Goal: Task Accomplishment & Management: Manage account settings

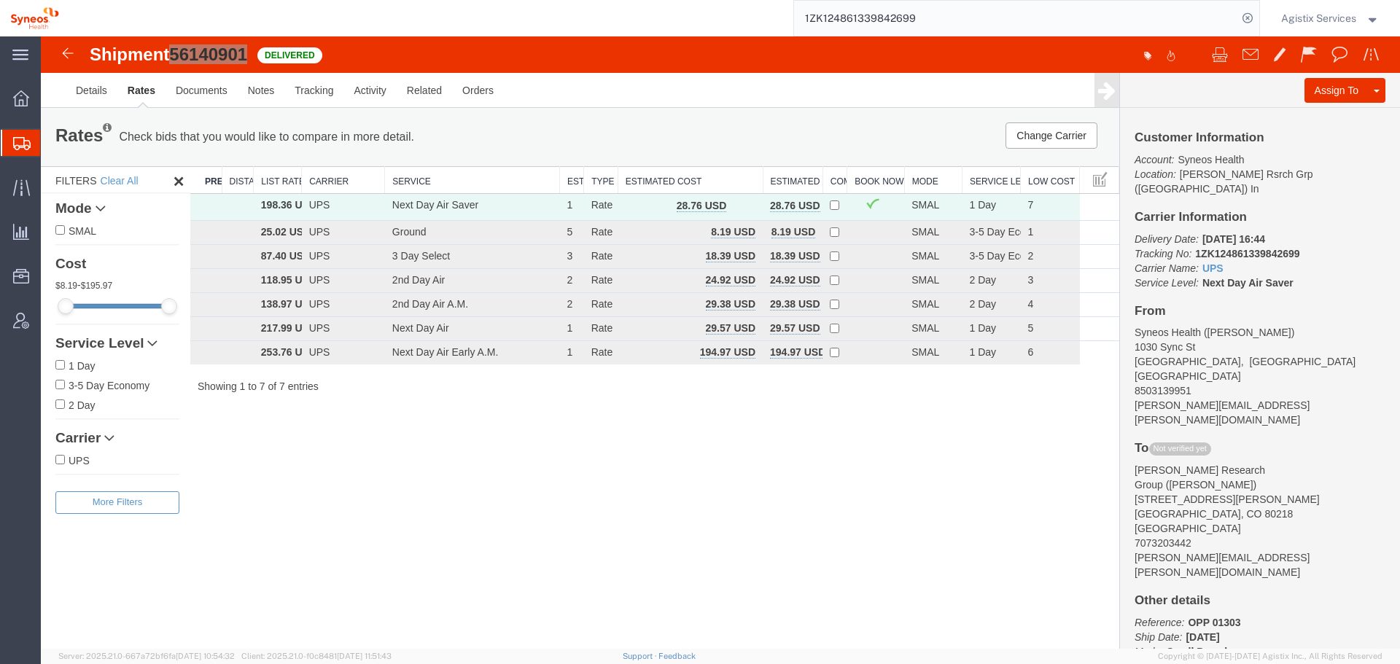
click at [842, 24] on input "1ZK124861339842699" at bounding box center [1015, 18] width 443 height 35
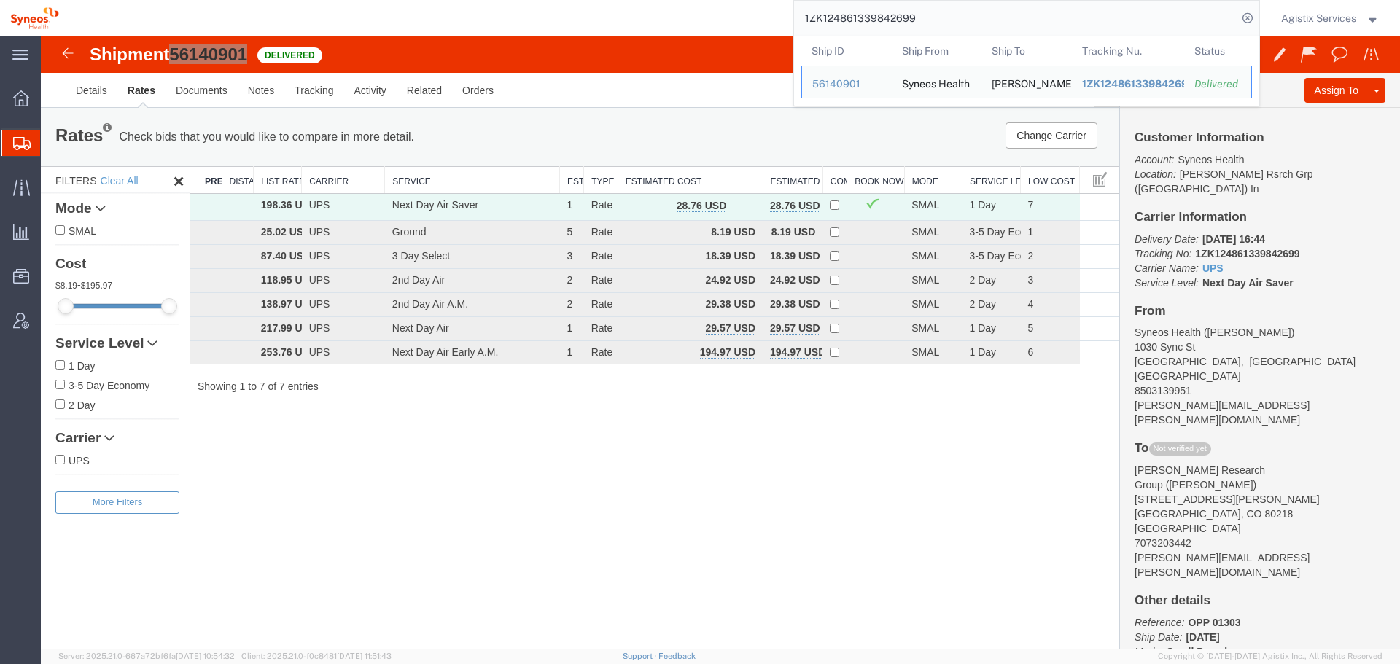
click at [842, 24] on input "1ZK124861339842699" at bounding box center [1015, 18] width 443 height 35
click at [842, 23] on input "1ZK124861339842699" at bounding box center [1015, 18] width 443 height 35
paste input "57048318"
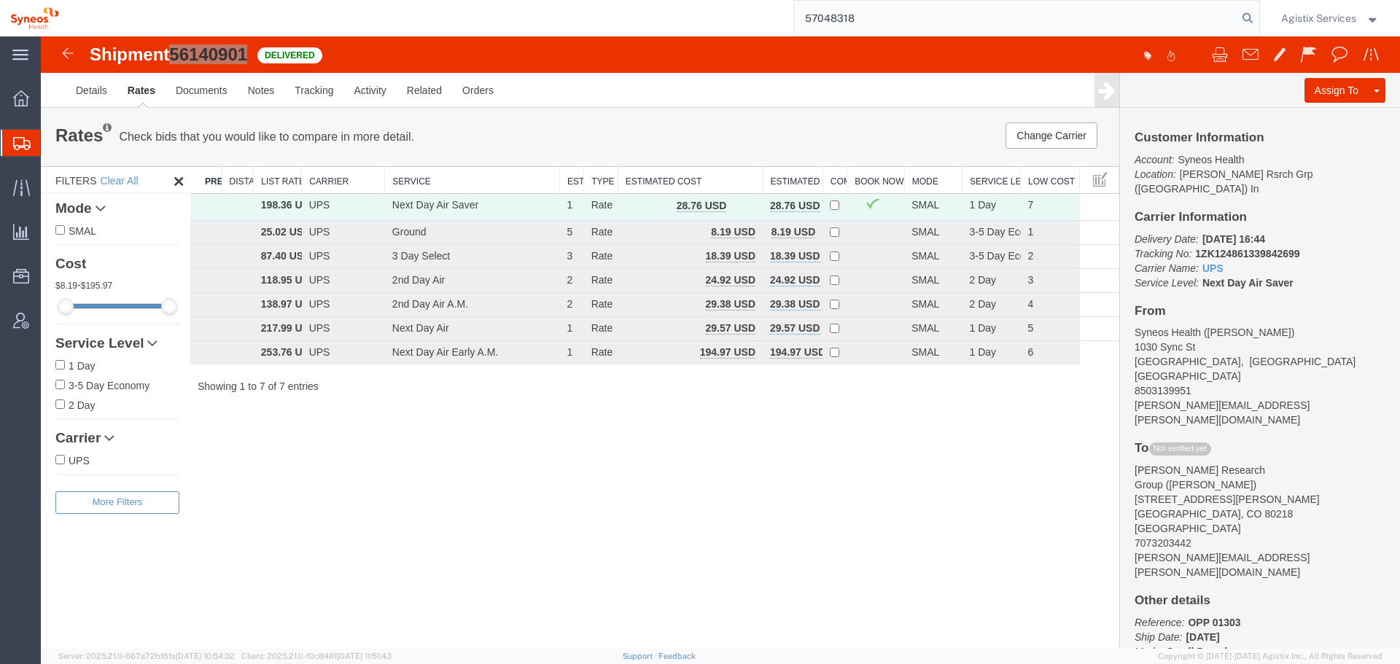
type input "57048318"
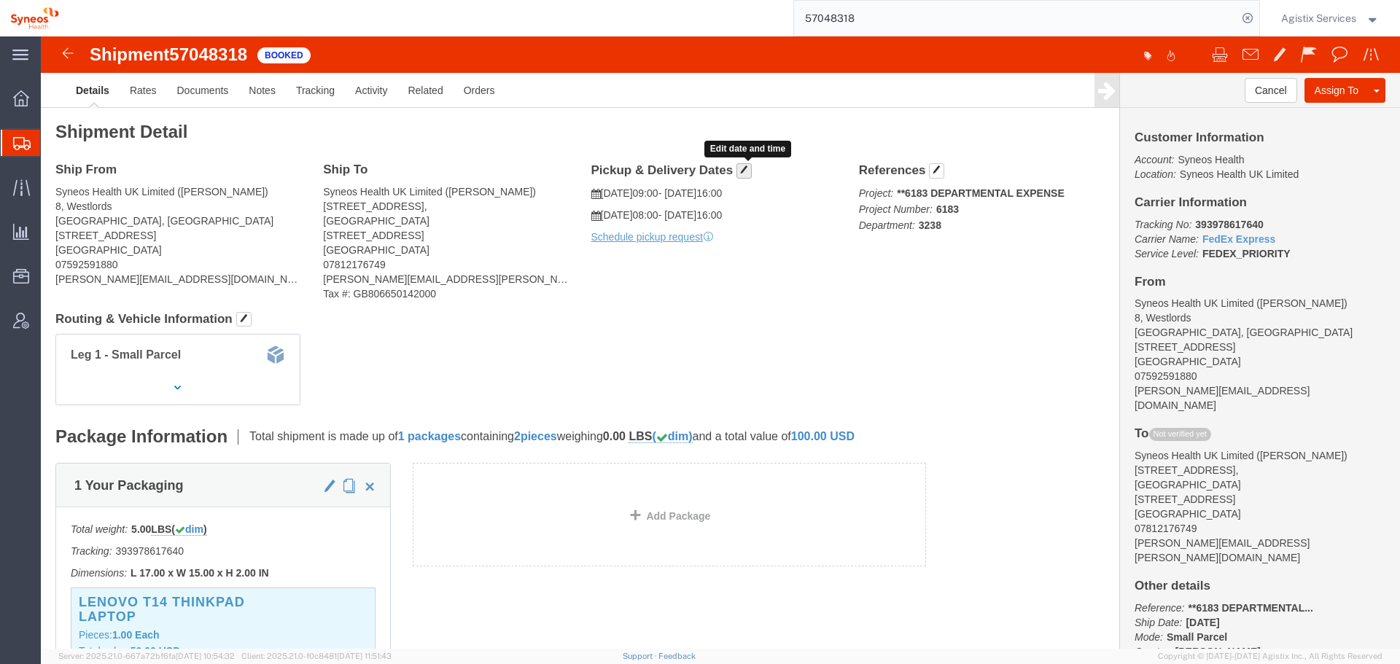
click span "button"
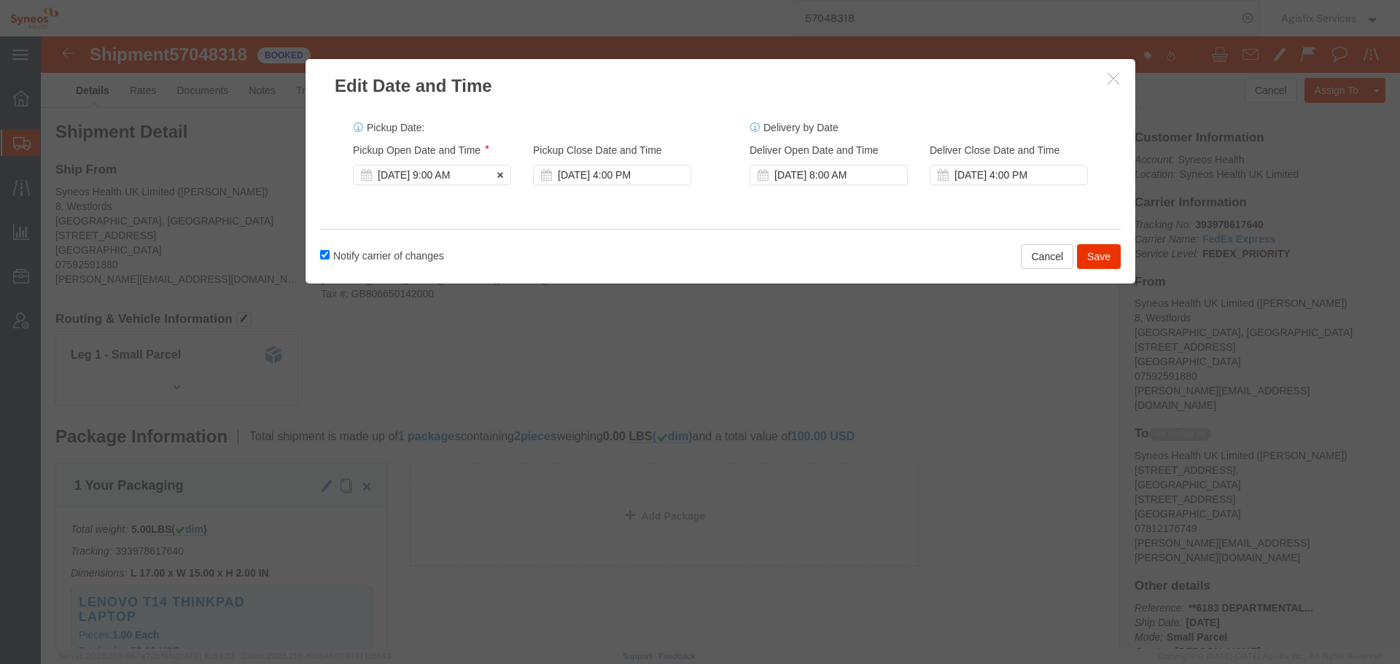
click div "[DATE] 9:00 AM"
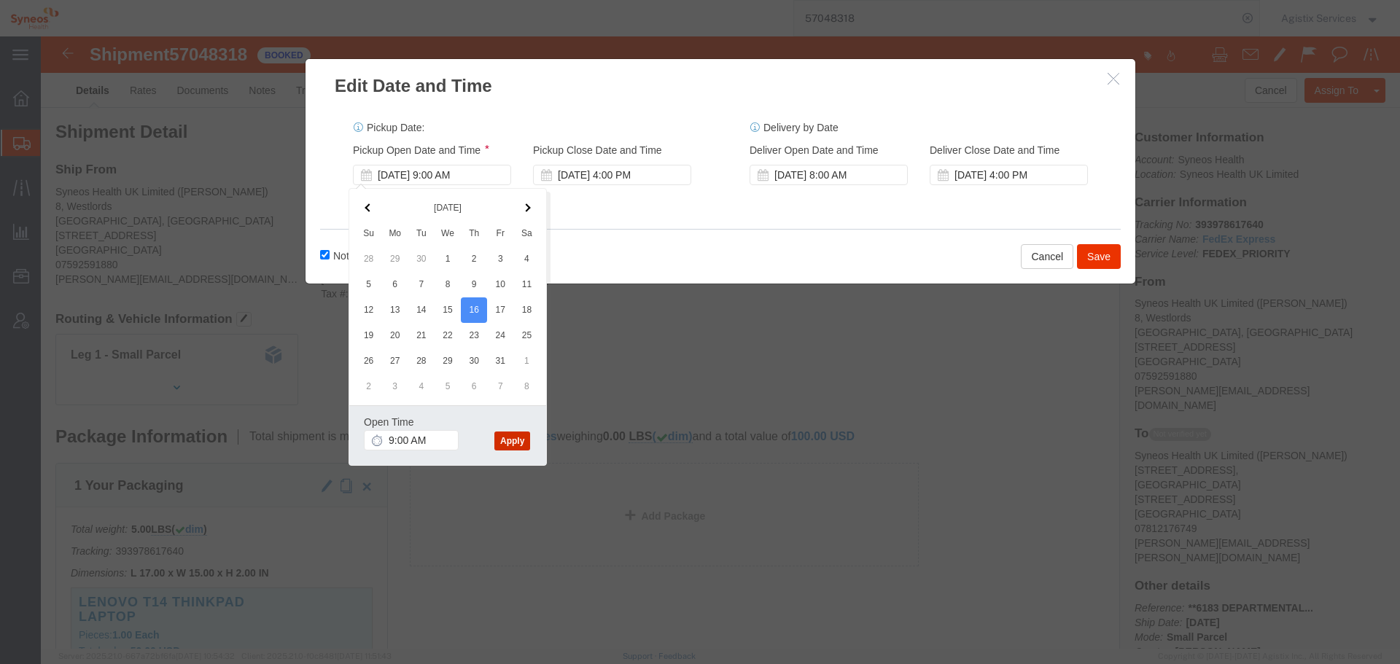
click button "Apply"
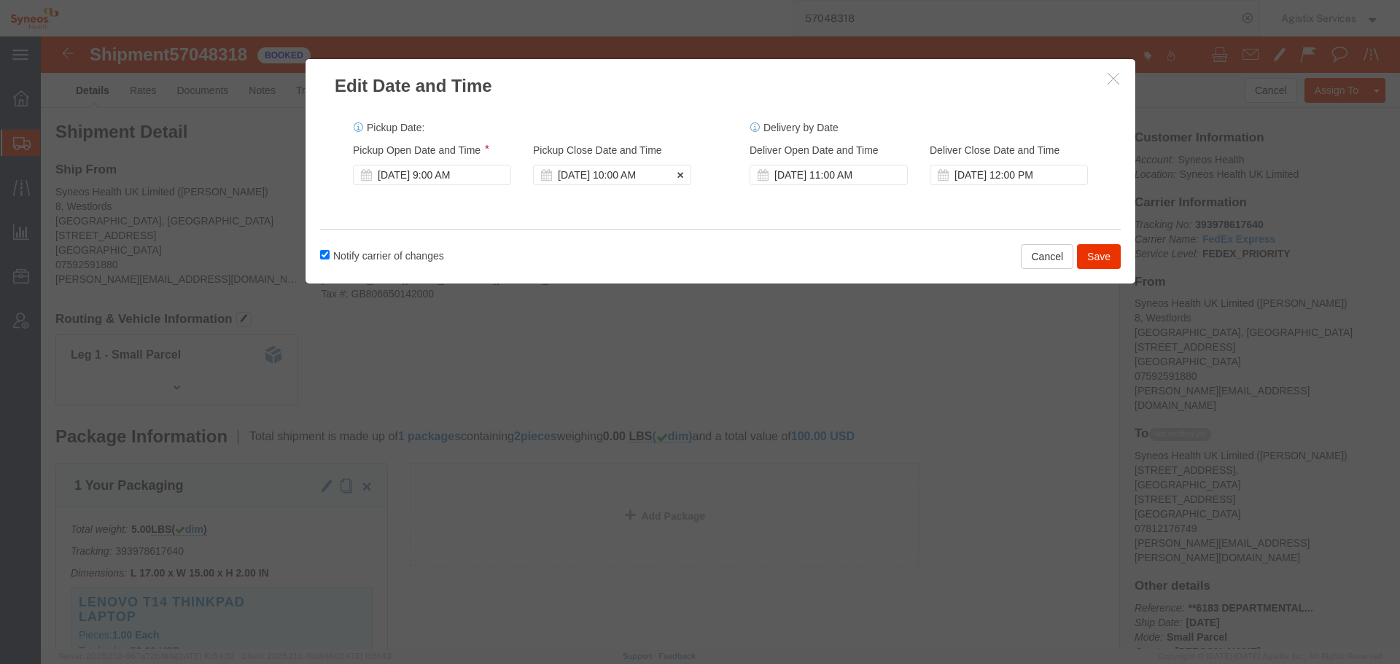
click div "[DATE] 10:00 AM"
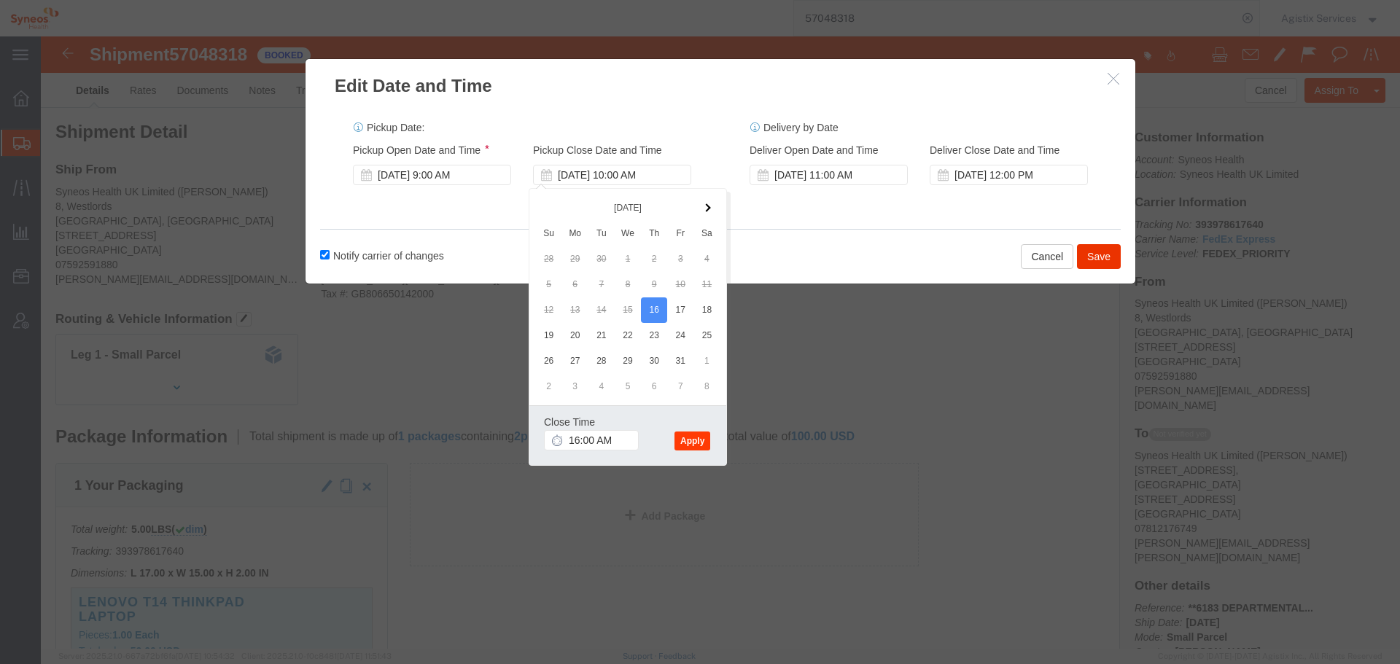
click div "Close Time 16:00 AM [DATE] 10:00 AM - [DATE] 10:00 AM Cancel Apply"
type input "4:00 PM"
click button "Apply"
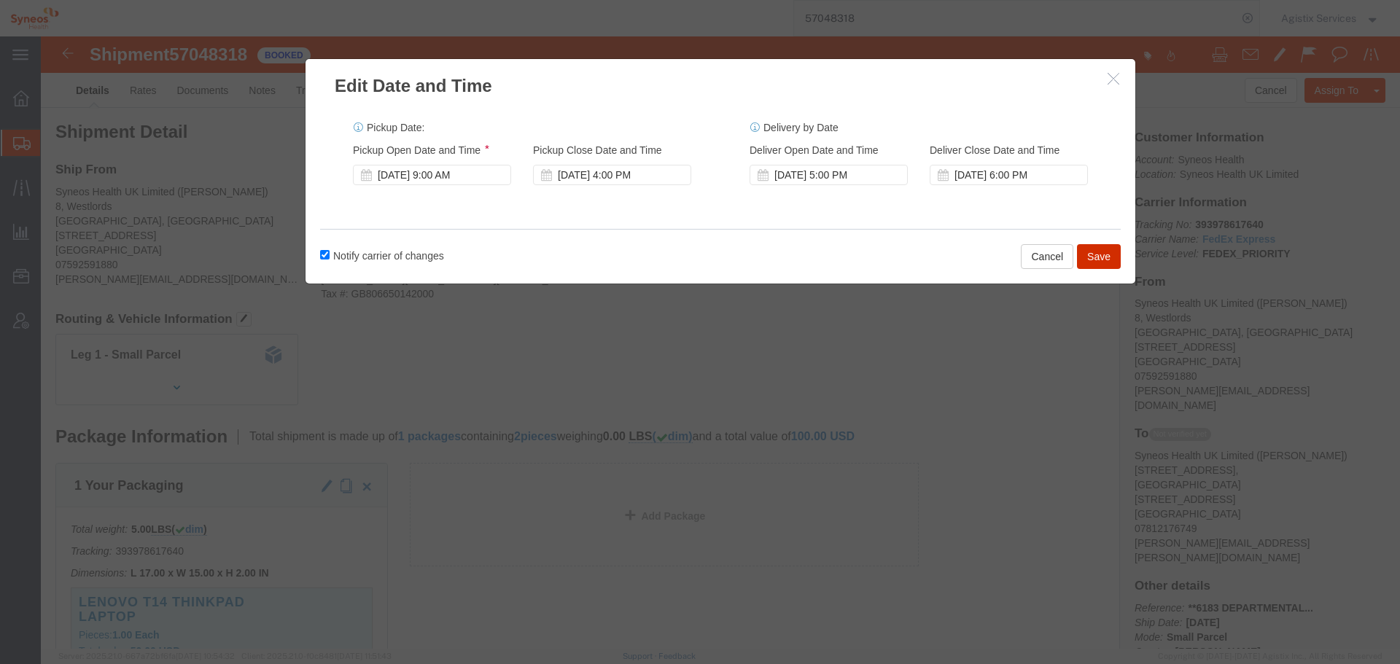
click button "Save"
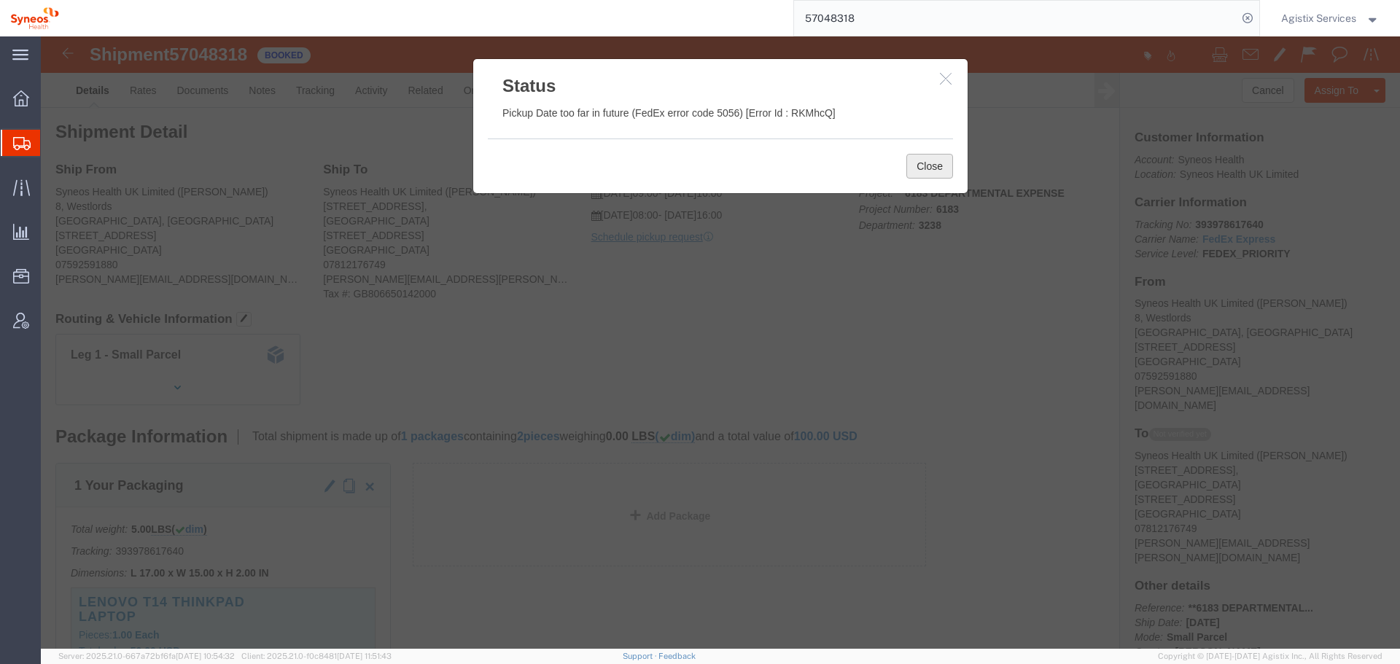
click button "Close"
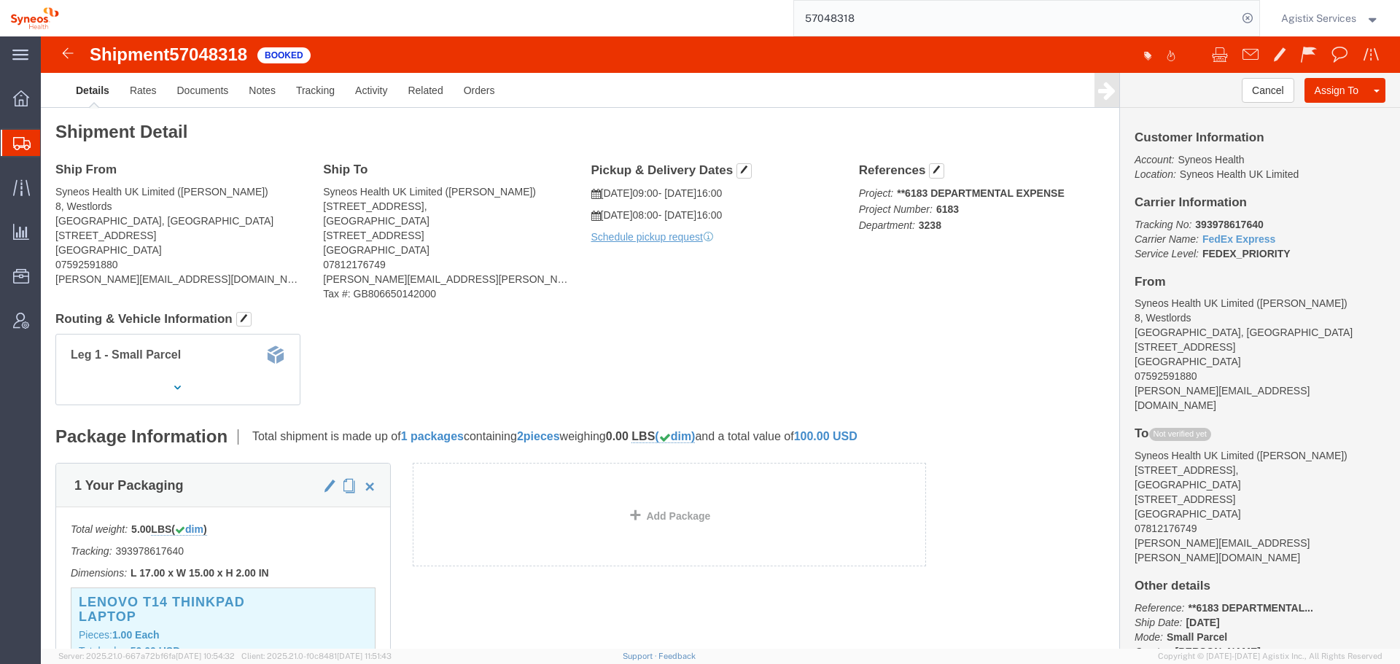
click span "57048318"
click span "button"
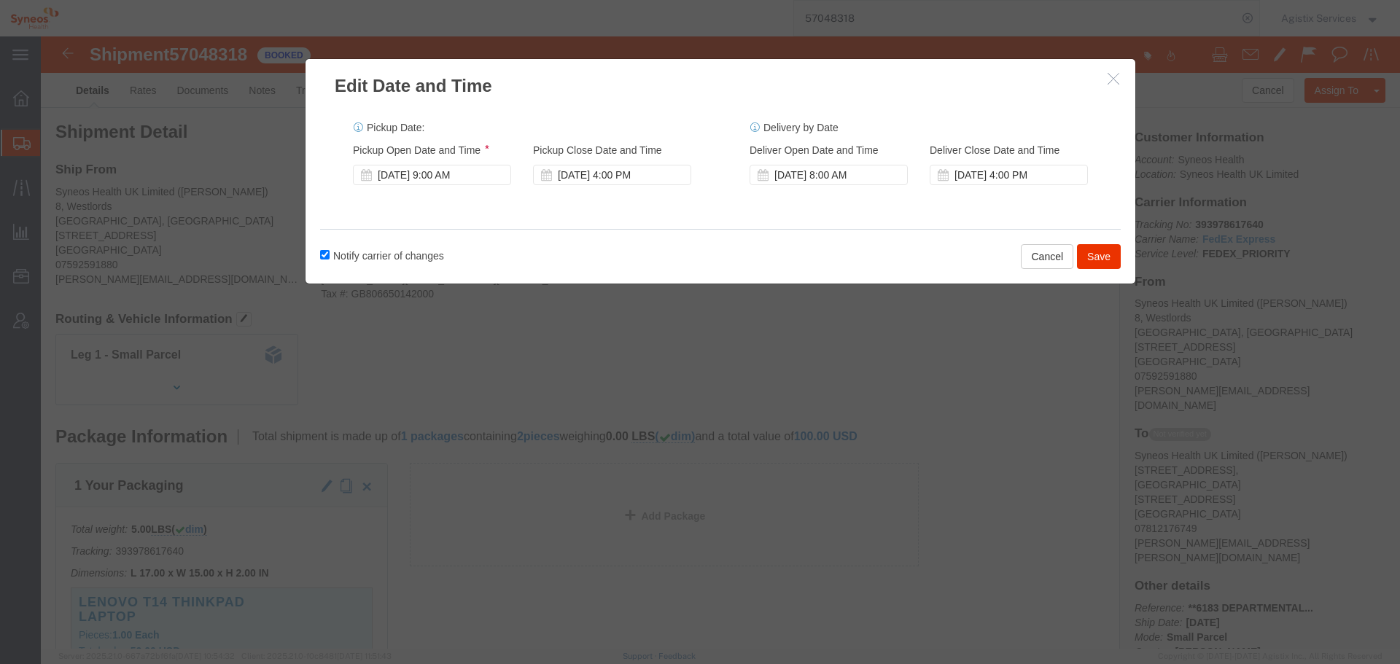
click label "Notify carrier of changes"
click input "Notify carrier of changes"
checkbox input "false"
click div "[DATE] 9:00 AM"
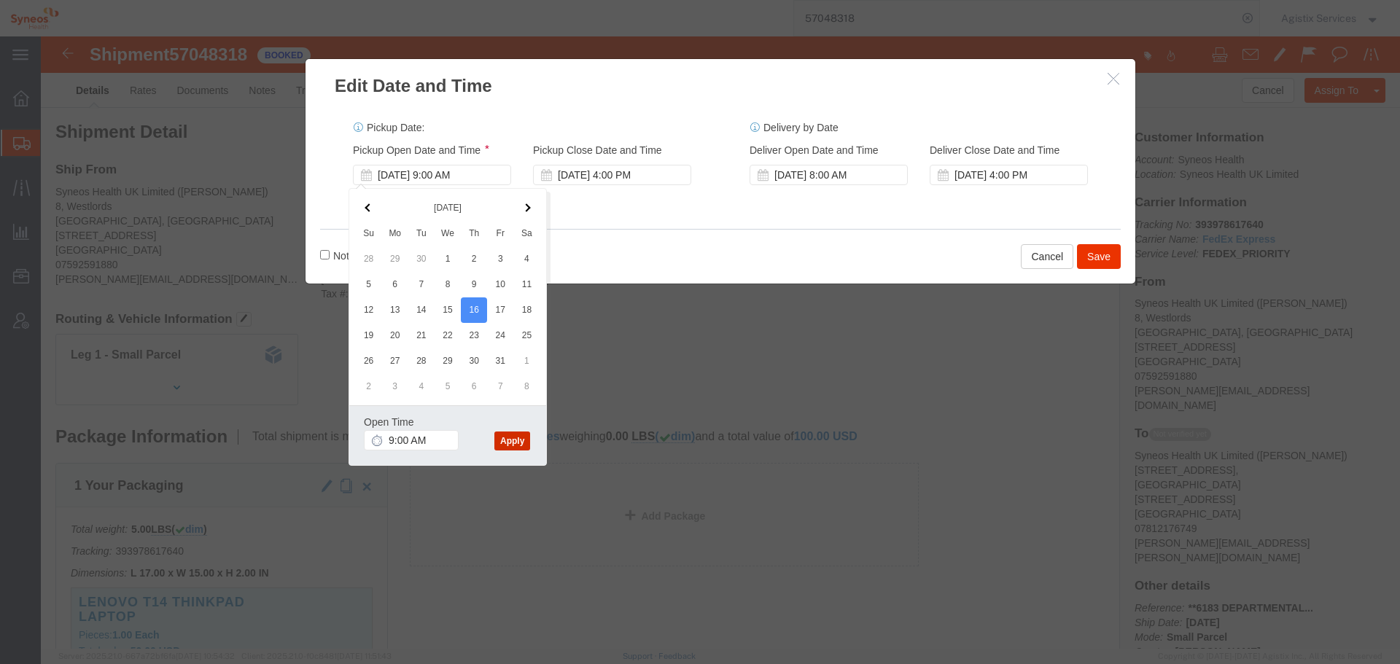
click button "Apply"
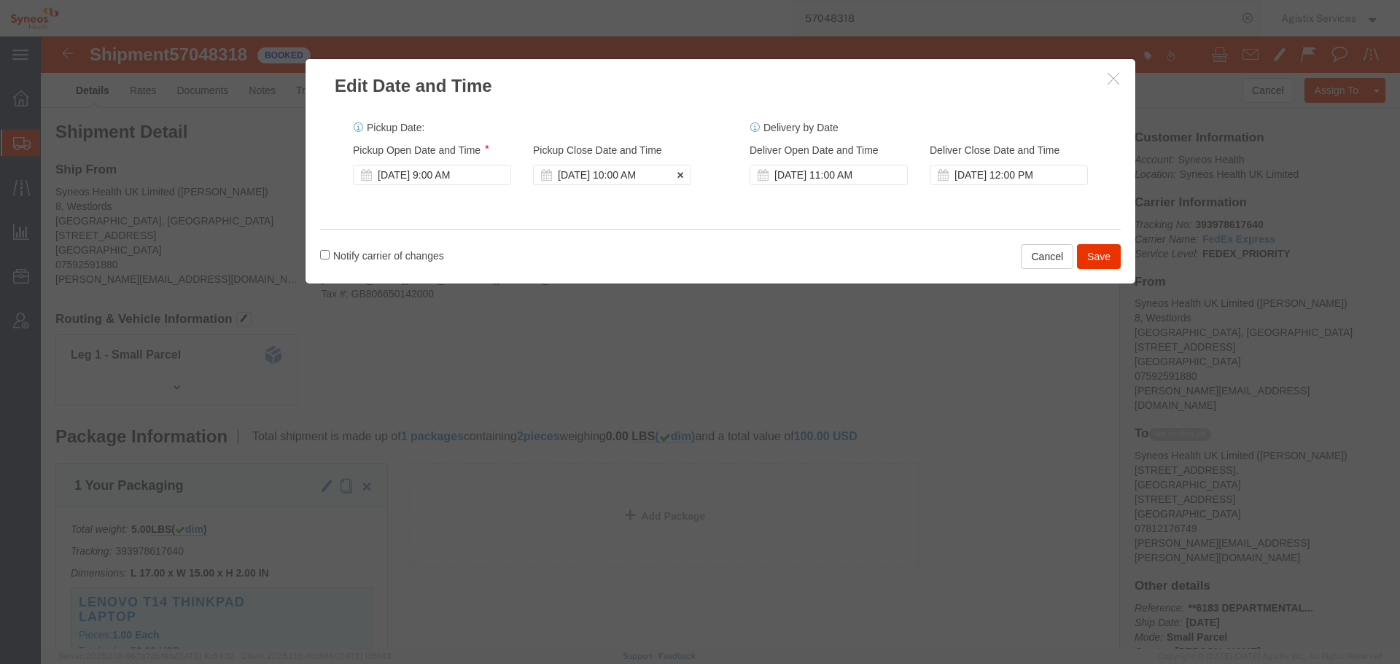
click div "[DATE] 10:00 AM"
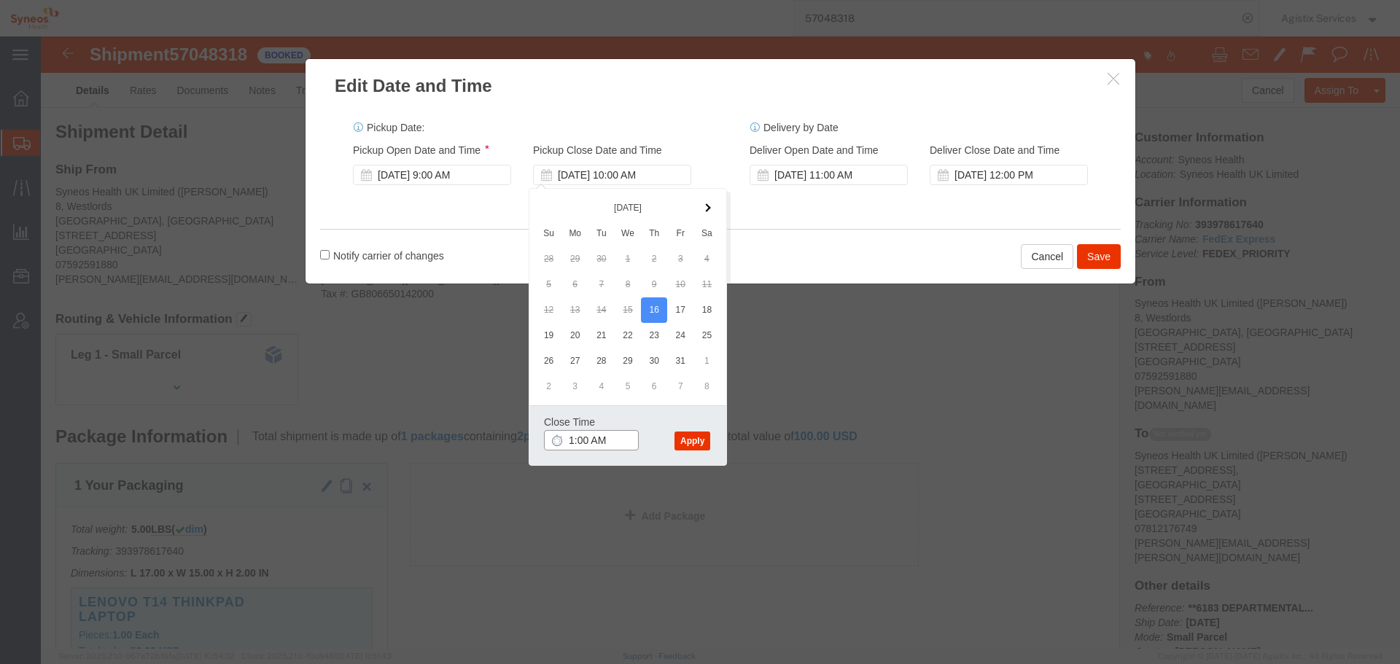
type input "16:00 AM"
click button "Apply"
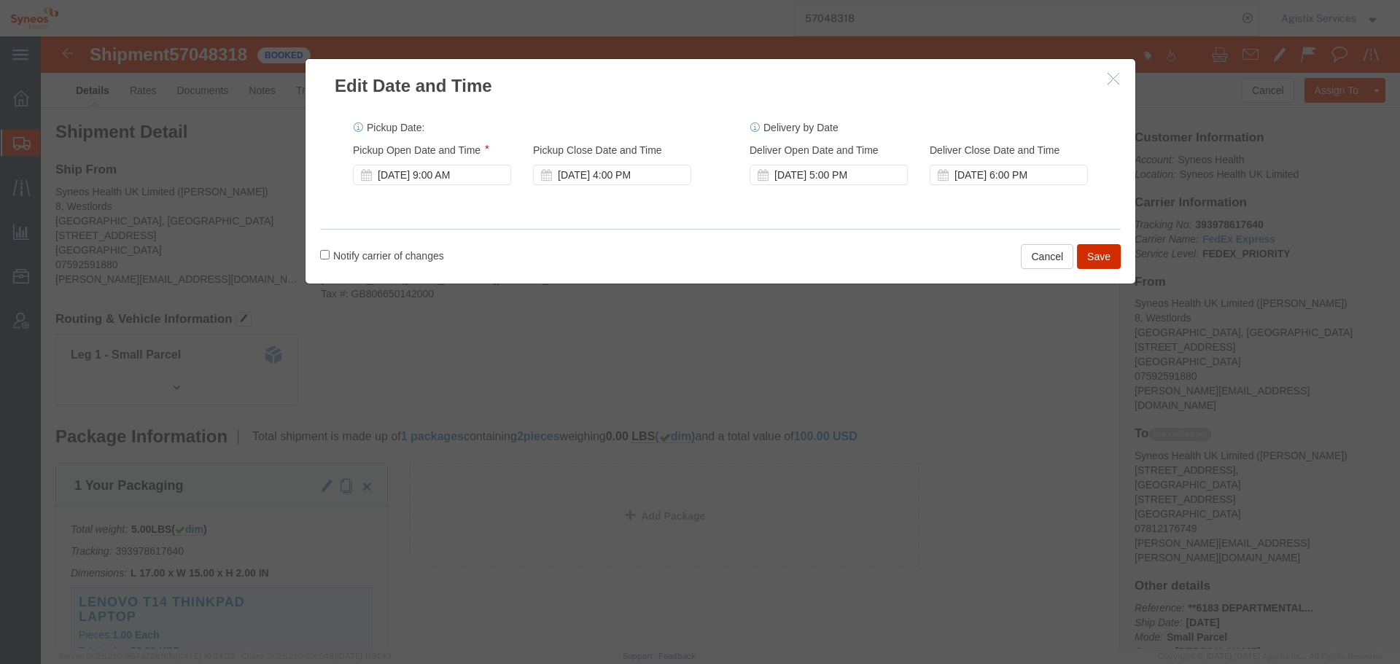
click button "Save"
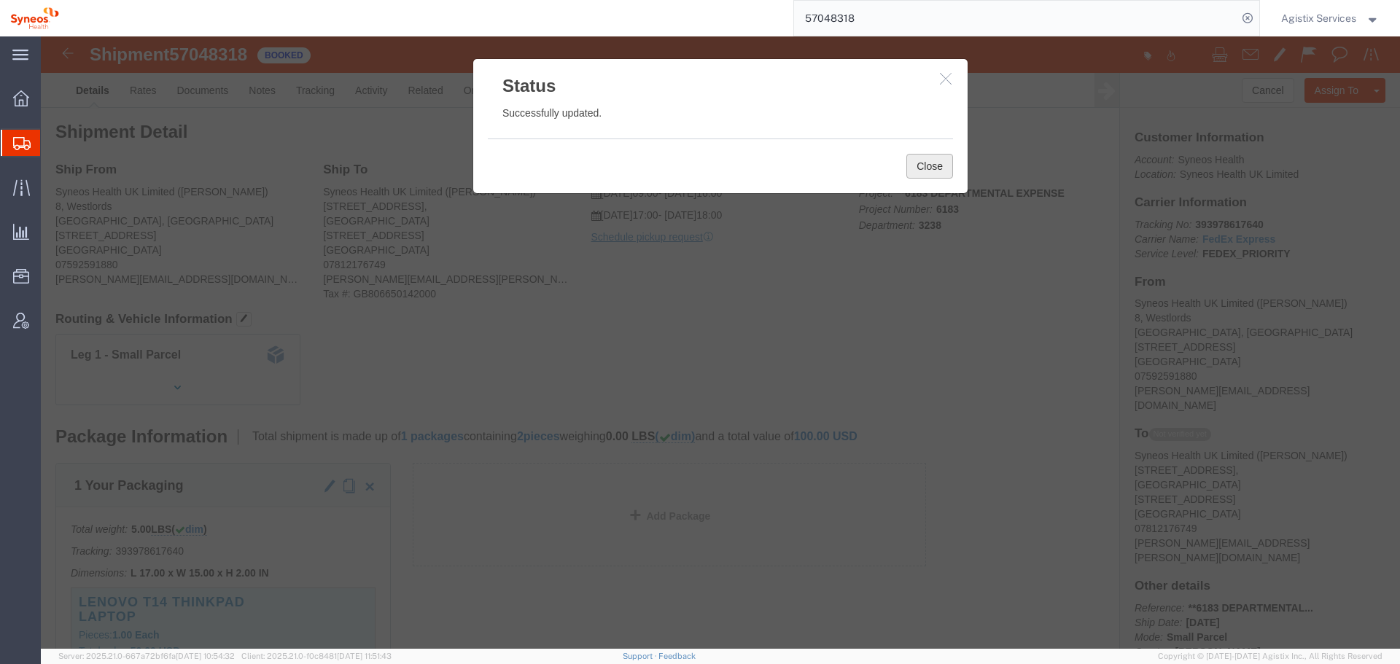
drag, startPoint x: 886, startPoint y: 128, endPoint x: 665, endPoint y: 155, distance: 221.8
click button "Close"
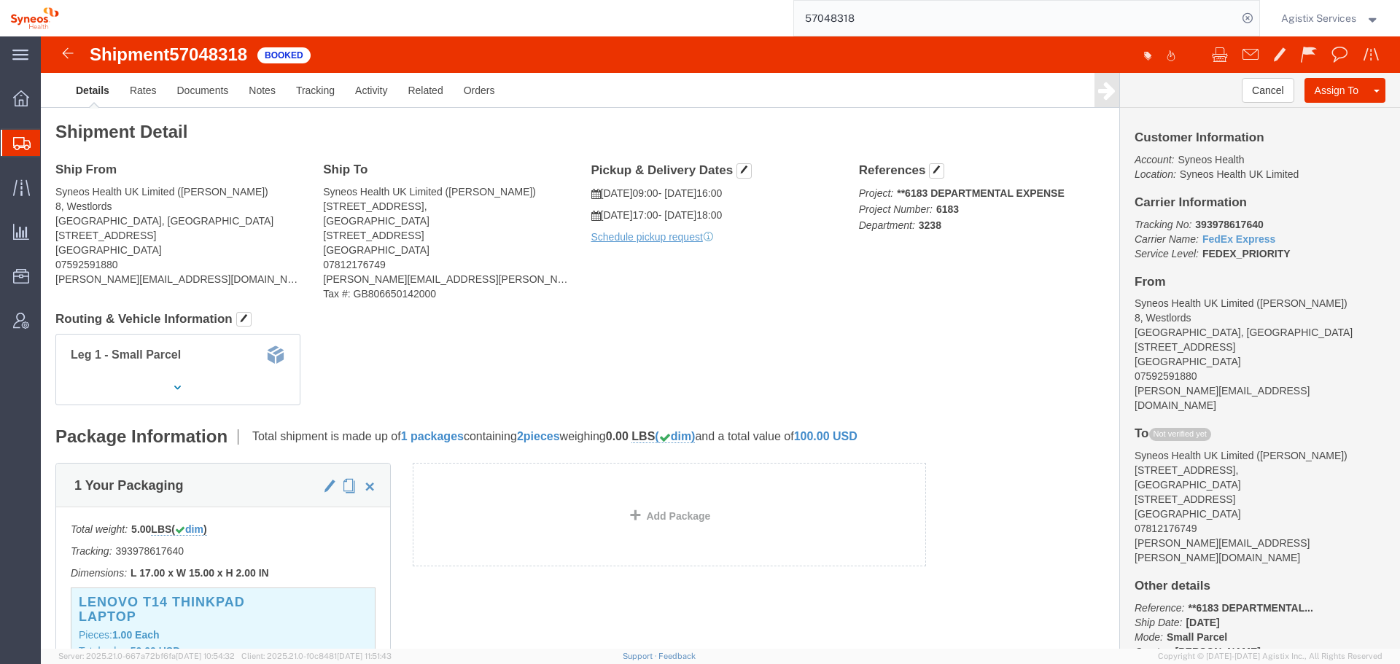
click span "57048318"
copy span "57048318"
